Goal: Information Seeking & Learning: Check status

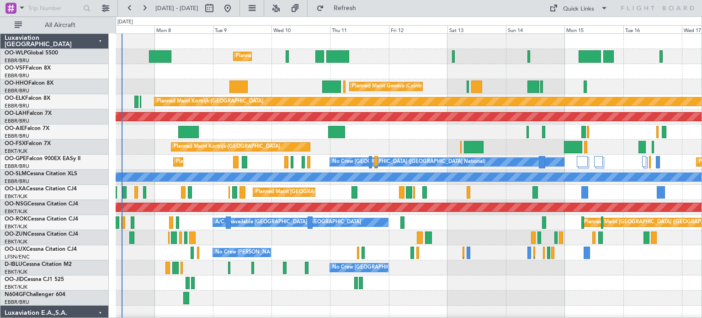
click at [196, 153] on div "Planned Maint Milan (Linate) Planned Maint Geneva ([GEOGRAPHIC_DATA]) Planned M…" at bounding box center [409, 313] width 586 height 558
click at [382, 132] on div "Unplanned Maint [GEOGRAPHIC_DATA] ([GEOGRAPHIC_DATA] National)" at bounding box center [409, 131] width 586 height 15
click at [283, 7] on button at bounding box center [276, 8] width 15 height 15
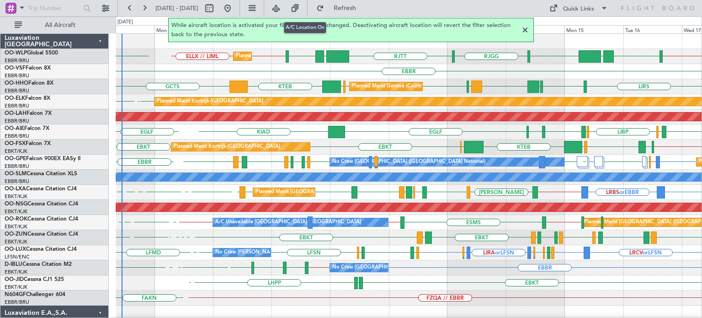
click at [525, 30] on div at bounding box center [525, 30] width 11 height 11
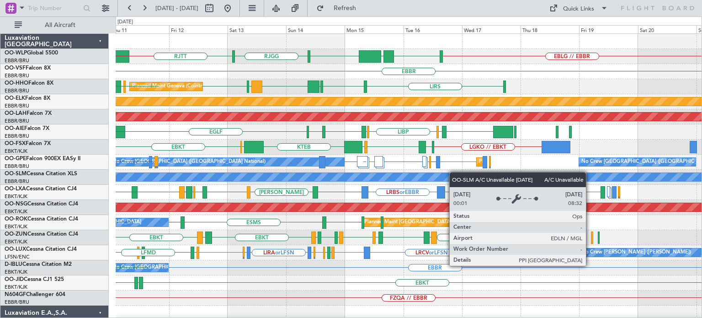
click at [398, 181] on div "EBLG // EBBR [GEOGRAPHIC_DATA] [GEOGRAPHIC_DATA] [GEOGRAPHIC_DATA] LIML UBBB LI…" at bounding box center [409, 305] width 586 height 543
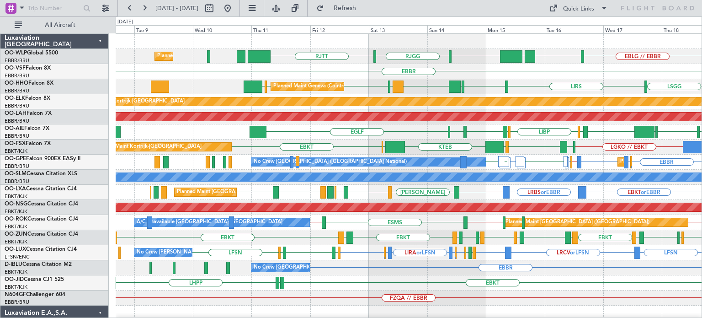
click at [411, 88] on div "EBLG // EBBR [GEOGRAPHIC_DATA] [GEOGRAPHIC_DATA] [GEOGRAPHIC_DATA] LIML UBBB Pl…" at bounding box center [409, 298] width 586 height 528
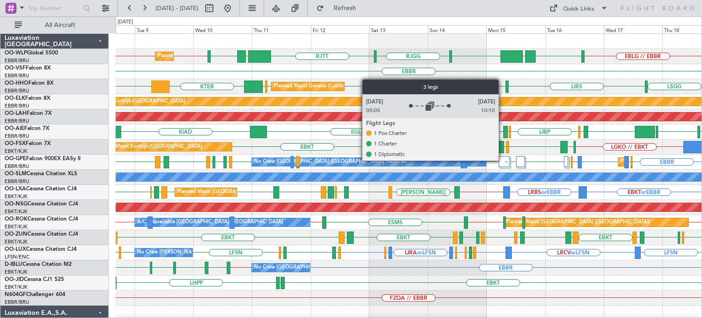
click at [503, 160] on div at bounding box center [504, 161] width 11 height 11
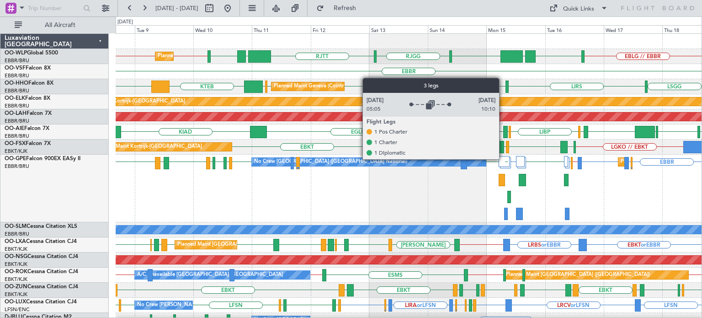
click at [505, 159] on div at bounding box center [504, 161] width 11 height 11
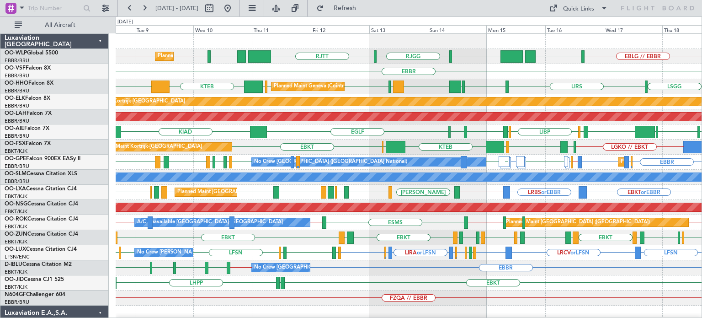
click at [436, 129] on div "EHTW [GEOGRAPHIC_DATA] KIAD CYUL KBOS KTEB [GEOGRAPHIC_DATA] LIRS LIBP LIRS [GE…" at bounding box center [409, 131] width 586 height 15
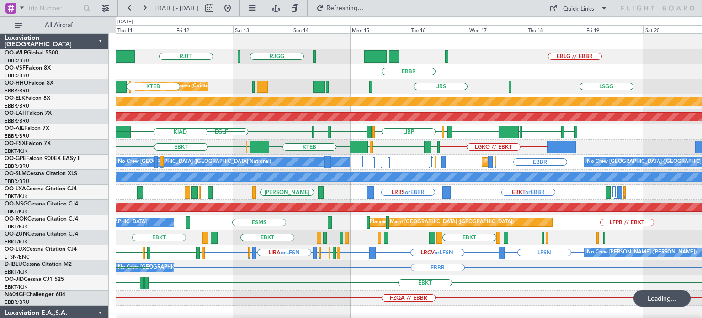
click at [292, 253] on div "RJTT [GEOGRAPHIC_DATA] [GEOGRAPHIC_DATA] EBLG // EBBR LIML UBBB LIML LIML // EL…" at bounding box center [409, 313] width 586 height 558
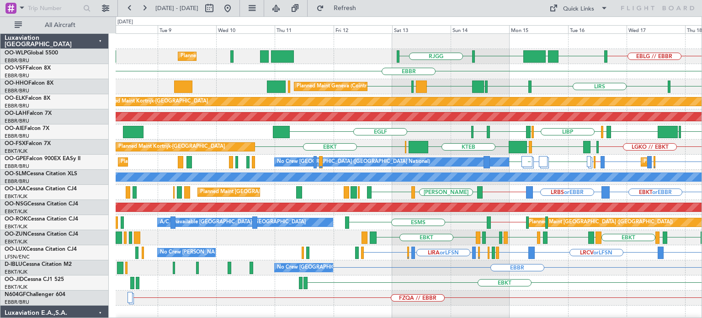
click at [573, 89] on div "RJTT [GEOGRAPHIC_DATA] EBLG // EBBR LIML UBBB Planned Maint Milan ([GEOGRAPHIC_…" at bounding box center [409, 298] width 586 height 528
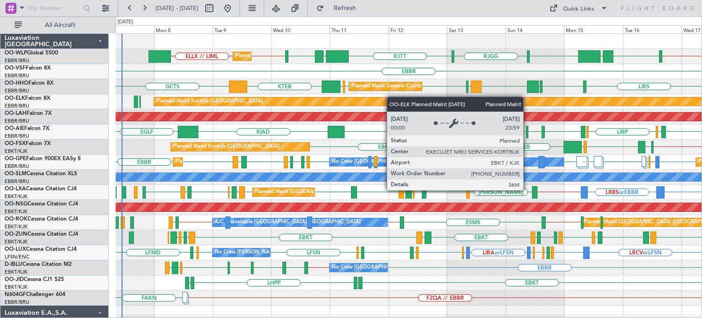
click at [368, 103] on div "Planned Maint Milan (Linate) ELLX // LIML [GEOGRAPHIC_DATA] [GEOGRAPHIC_DATA] […" at bounding box center [409, 313] width 586 height 558
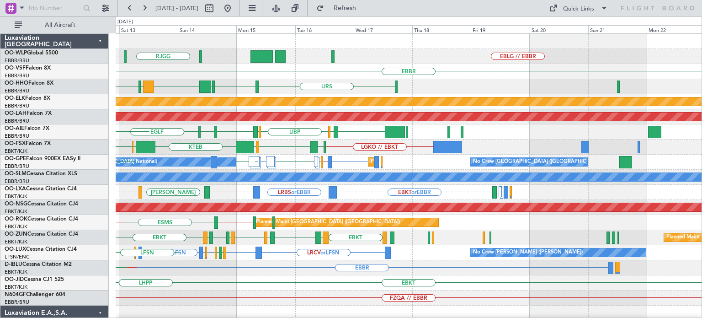
click at [300, 153] on div "RJTT [GEOGRAPHIC_DATA] [GEOGRAPHIC_DATA] EBLG // EBBR LIML UBBB LTCG LIML [GEOG…" at bounding box center [409, 305] width 586 height 543
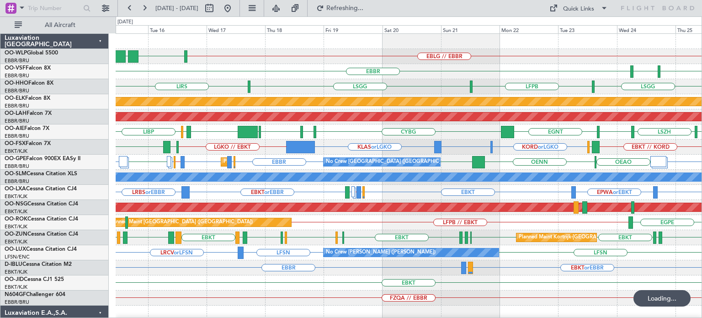
click at [376, 288] on div "EBKT" at bounding box center [409, 282] width 586 height 15
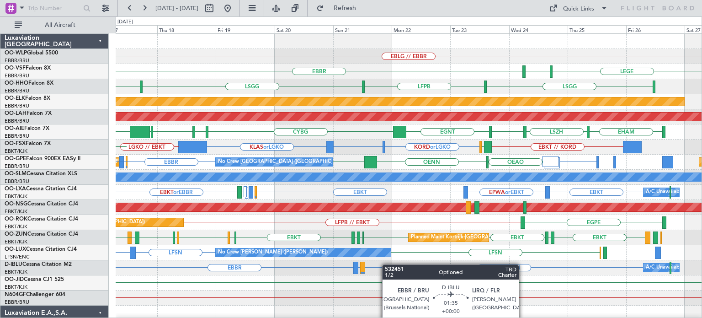
click at [369, 265] on div "EBBR EBKT or EBBR LIRQ or EBBR A/C Unavailable [GEOGRAPHIC_DATA] ([GEOGRAPHIC_D…" at bounding box center [409, 267] width 586 height 15
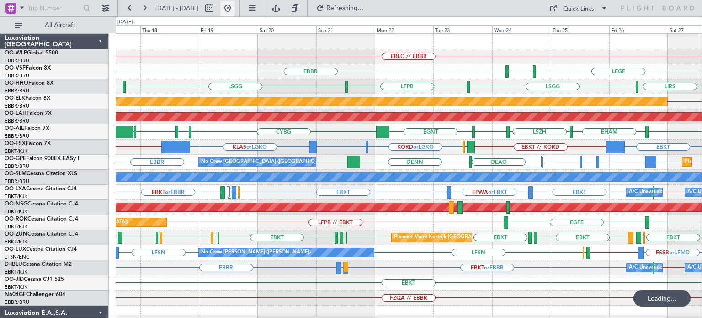
click at [235, 8] on button at bounding box center [227, 8] width 15 height 15
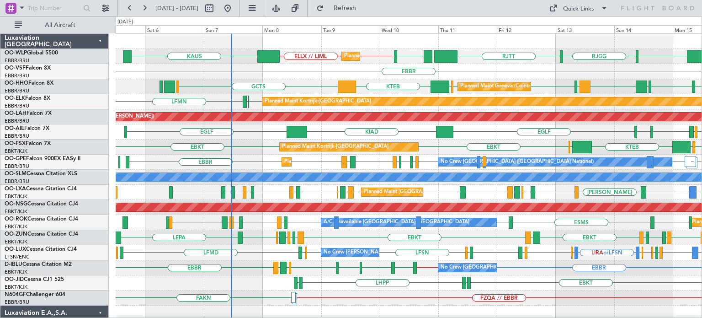
click at [276, 190] on div "Planned Maint [GEOGRAPHIC_DATA] ([GEOGRAPHIC_DATA] National) LRBS or EBBR EBBR …" at bounding box center [409, 192] width 586 height 15
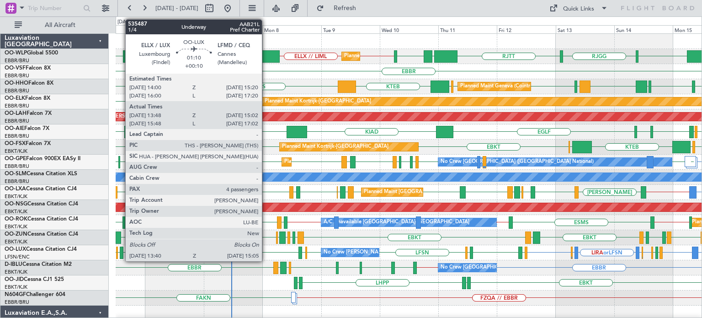
click at [121, 249] on div at bounding box center [122, 252] width 4 height 12
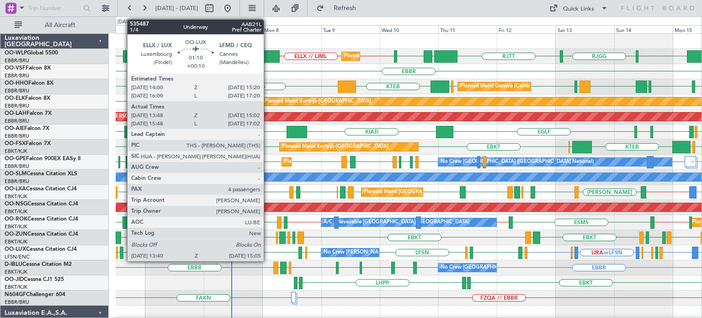
click at [122, 248] on div at bounding box center [122, 252] width 4 height 12
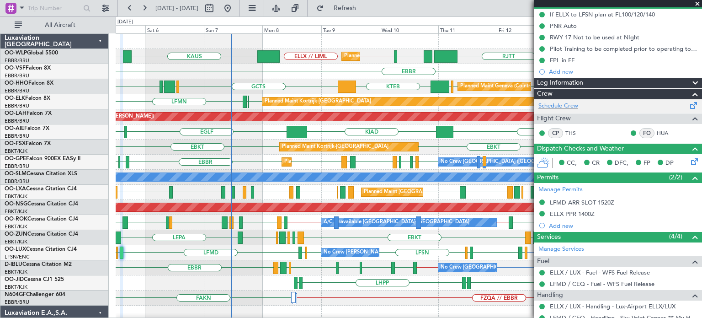
scroll to position [203, 0]
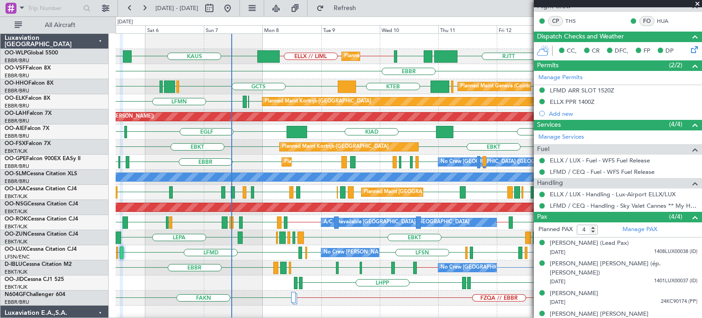
click at [698, 2] on span at bounding box center [697, 4] width 9 height 8
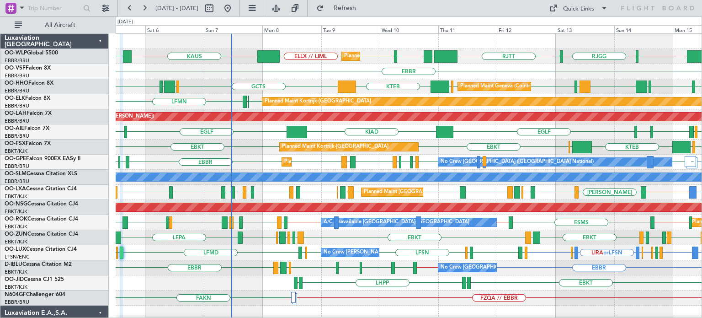
type input "0"
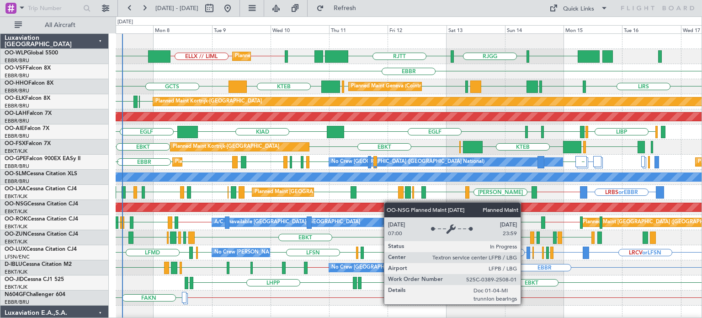
click at [382, 204] on div "RJTT [GEOGRAPHIC_DATA] [GEOGRAPHIC_DATA] LTCG LIML LIML // ELLX ELLX // LIML [P…" at bounding box center [409, 305] width 586 height 543
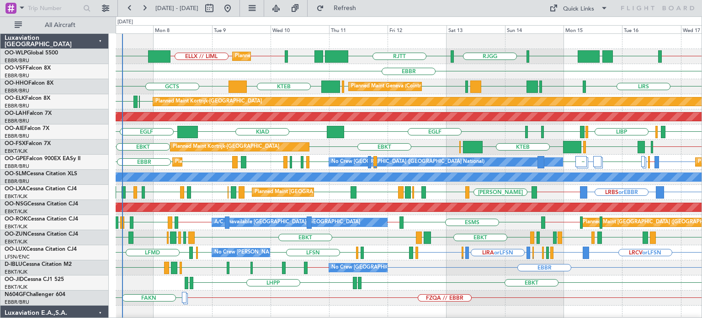
click at [365, 131] on div "EHTW [GEOGRAPHIC_DATA] KIAD [GEOGRAPHIC_DATA] LIRS LIBP LIRS [GEOGRAPHIC_DATA] …" at bounding box center [409, 131] width 586 height 15
click at [342, 138] on div "EHTW [GEOGRAPHIC_DATA] KIAD [GEOGRAPHIC_DATA] LIRS LIBP LIRS [GEOGRAPHIC_DATA] …" at bounding box center [409, 131] width 586 height 15
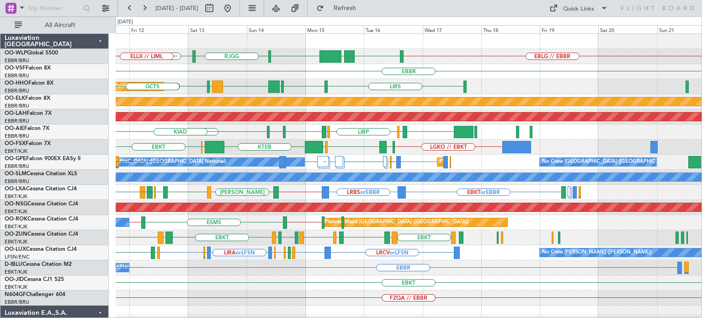
click at [338, 155] on div "RJTT [GEOGRAPHIC_DATA] [GEOGRAPHIC_DATA] EBLG // EBBR LIML UBBB LIML LIML // EL…" at bounding box center [409, 305] width 586 height 543
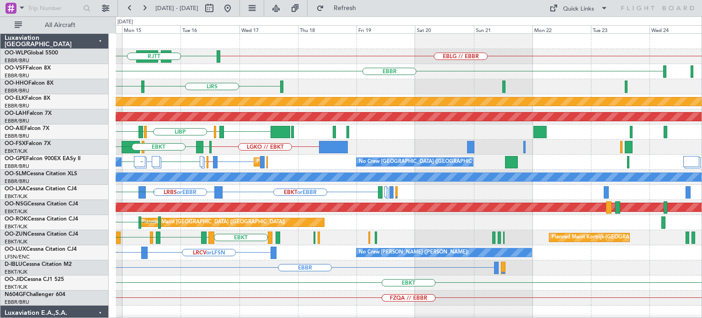
click at [348, 188] on div "RJTT EBLG // EBBR LIML UBBB [GEOGRAPHIC_DATA] [GEOGRAPHIC_DATA] [GEOGRAPHIC_DAT…" at bounding box center [409, 305] width 586 height 543
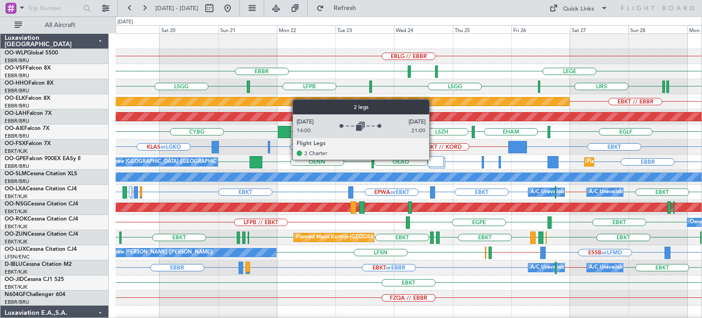
click at [435, 159] on div at bounding box center [436, 161] width 16 height 11
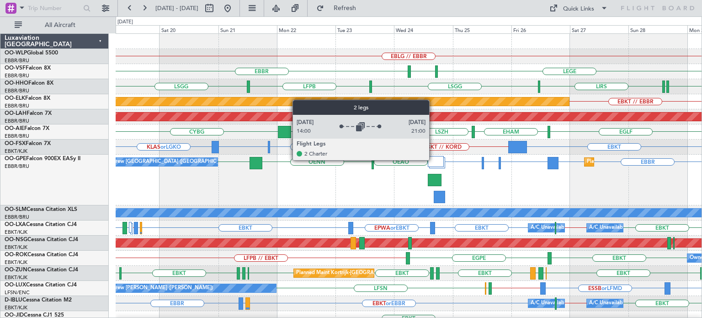
click at [434, 159] on div at bounding box center [436, 161] width 16 height 11
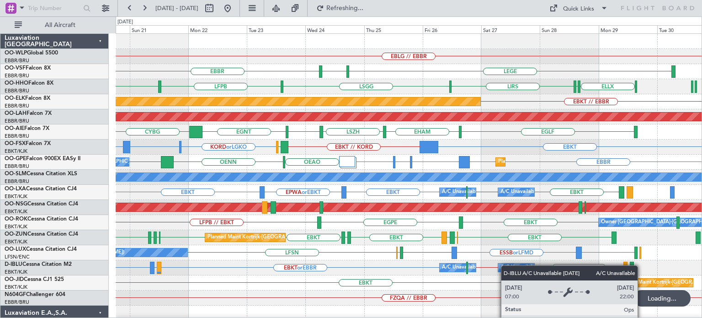
click at [505, 265] on div "EBLG // EBBR [GEOGRAPHIC_DATA] LFMN LEGE [GEOGRAPHIC_DATA] LFPB ELLX [GEOGRAPHI…" at bounding box center [409, 283] width 586 height 498
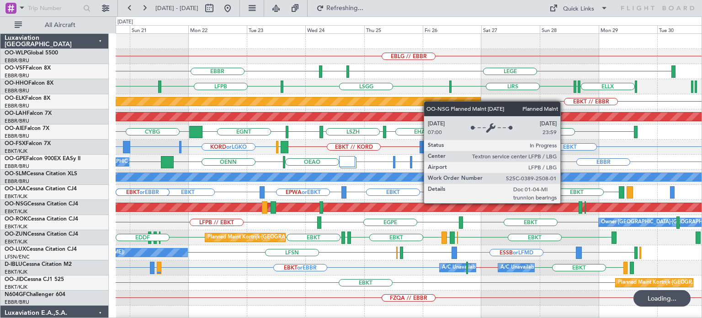
click at [170, 248] on div "EBLG // EBBR LFMN [GEOGRAPHIC_DATA] LEGE [GEOGRAPHIC_DATA] LFPB [GEOGRAPHIC_DAT…" at bounding box center [409, 283] width 586 height 498
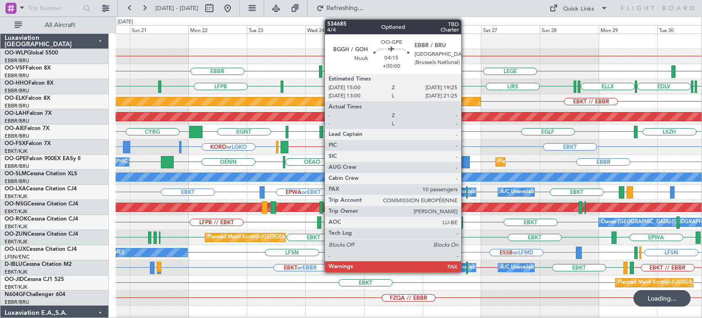
click at [204, 154] on div "EBLG // EBBR [GEOGRAPHIC_DATA] LFMN LEGE [GEOGRAPHIC_DATA] [GEOGRAPHIC_DATA] LF…" at bounding box center [409, 283] width 586 height 498
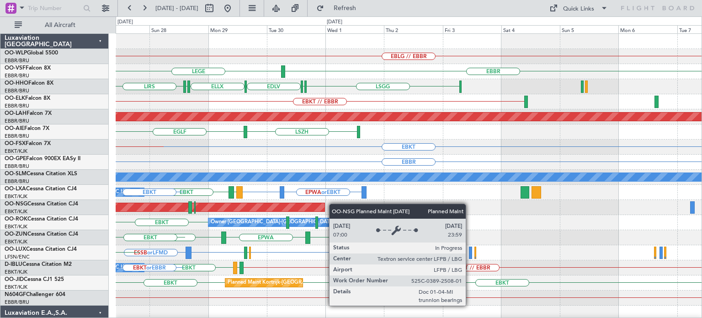
click at [210, 210] on div "EBLG // EBBR LEGE [GEOGRAPHIC_DATA] ELLX [GEOGRAPHIC_DATA] LIRS [GEOGRAPHIC_DAT…" at bounding box center [409, 283] width 586 height 498
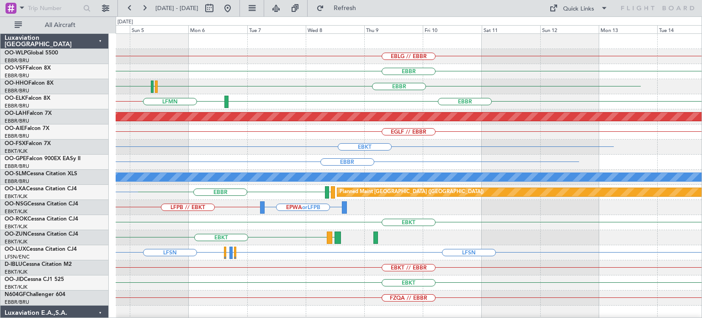
click at [315, 208] on div "EBLG // EBBR [GEOGRAPHIC_DATA] LFMN [GEOGRAPHIC_DATA] [GEOGRAPHIC_DATA] [GEOGRA…" at bounding box center [409, 283] width 586 height 498
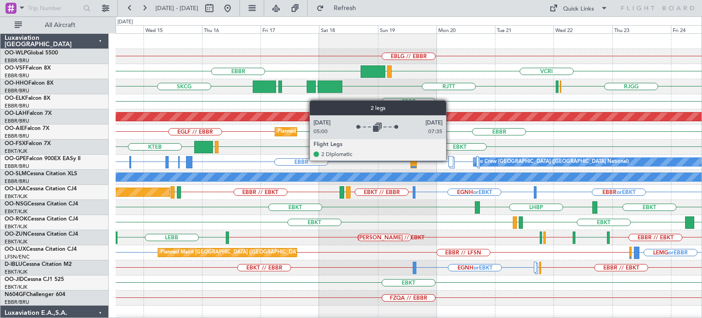
click at [450, 160] on div at bounding box center [450, 161] width 5 height 11
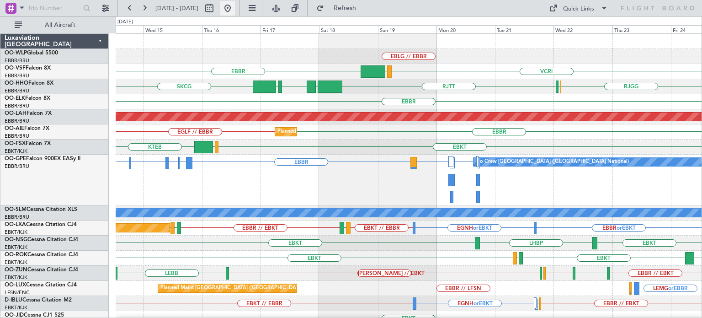
click at [235, 5] on button at bounding box center [227, 8] width 15 height 15
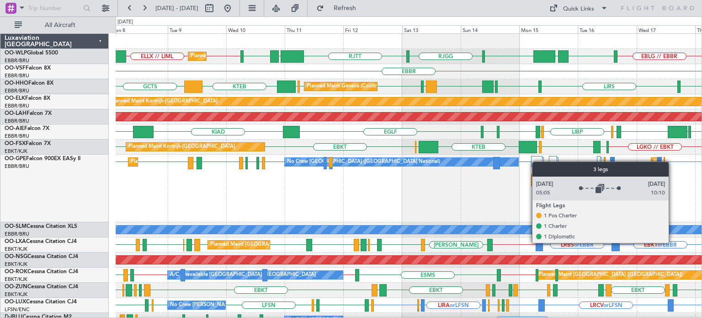
click at [537, 161] on div at bounding box center [536, 161] width 11 height 11
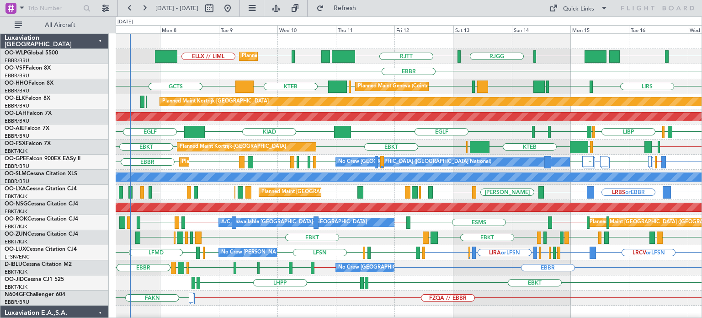
click at [338, 107] on div "RJTT [GEOGRAPHIC_DATA] [GEOGRAPHIC_DATA] LTCG LIML LIML // ELLX ELLX // LIML Pl…" at bounding box center [409, 305] width 586 height 543
